Goal: Find specific page/section: Find specific page/section

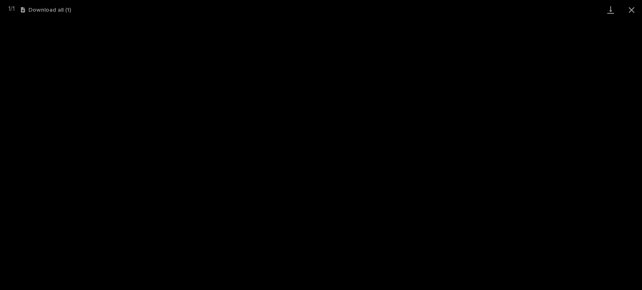
scroll to position [21, 0]
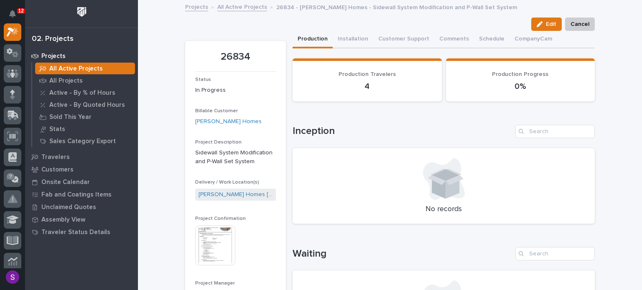
click at [244, 4] on link "All Active Projects" at bounding box center [242, 7] width 50 height 10
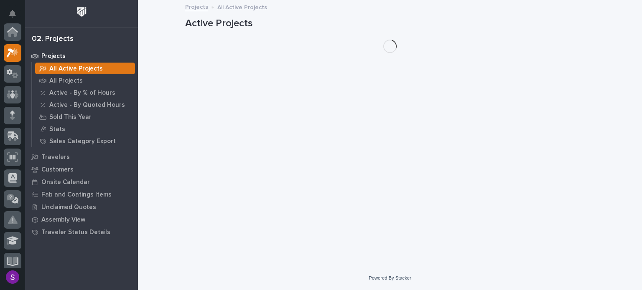
scroll to position [21, 0]
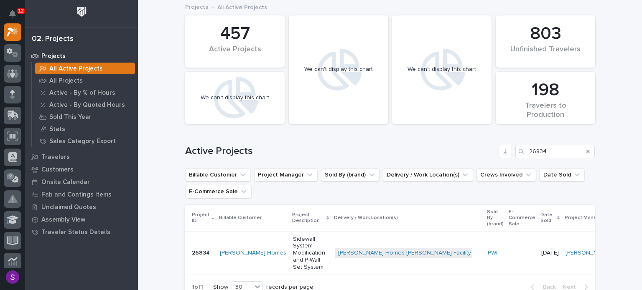
click at [586, 152] on icon "Search" at bounding box center [587, 151] width 3 height 3
click at [548, 154] on input "Search" at bounding box center [554, 151] width 79 height 13
paste input "26817"
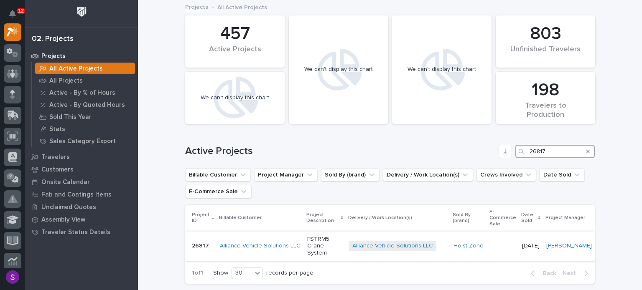
type input "26817"
click at [326, 245] on p "FSTRM5 Crane System" at bounding box center [324, 246] width 35 height 21
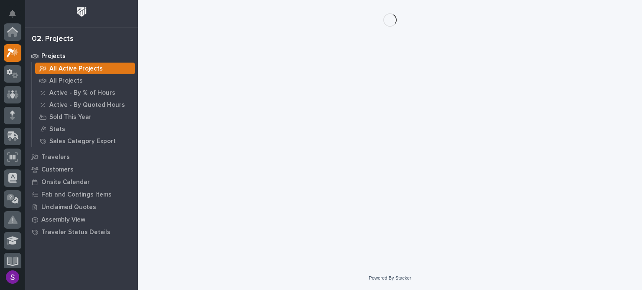
scroll to position [21, 0]
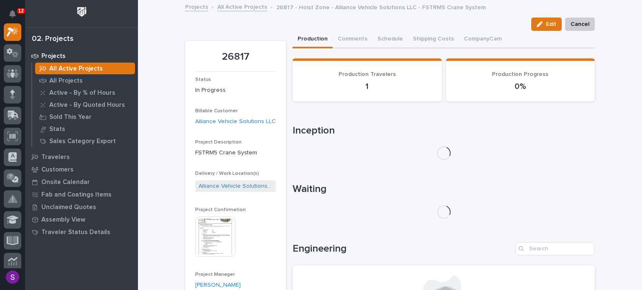
click at [219, 235] on img at bounding box center [215, 237] width 40 height 40
